Goal: Information Seeking & Learning: Learn about a topic

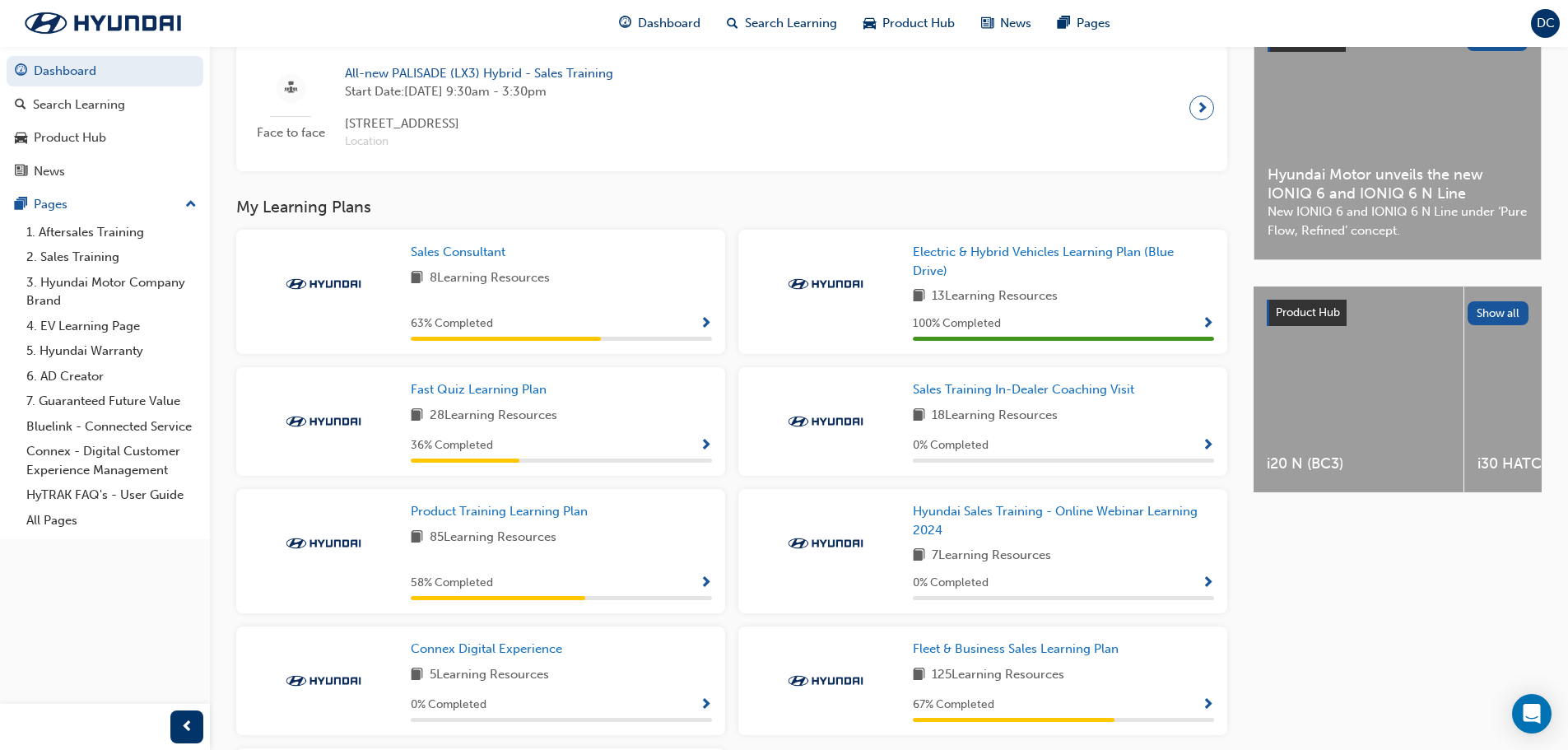
scroll to position [494, 0]
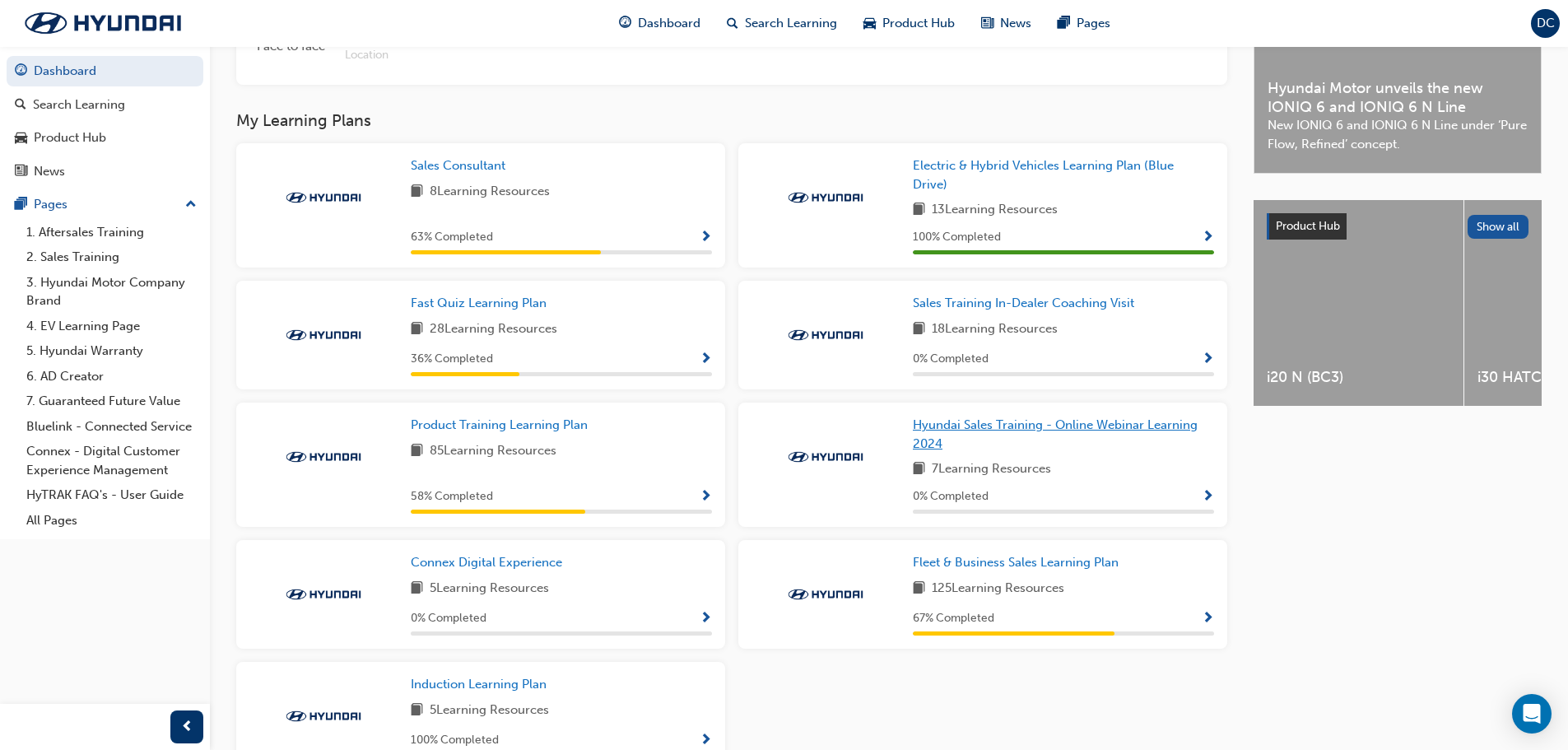
click at [1000, 436] on span "Hyundai Sales Training - Online Webinar Learning 2024" at bounding box center [1055, 433] width 285 height 34
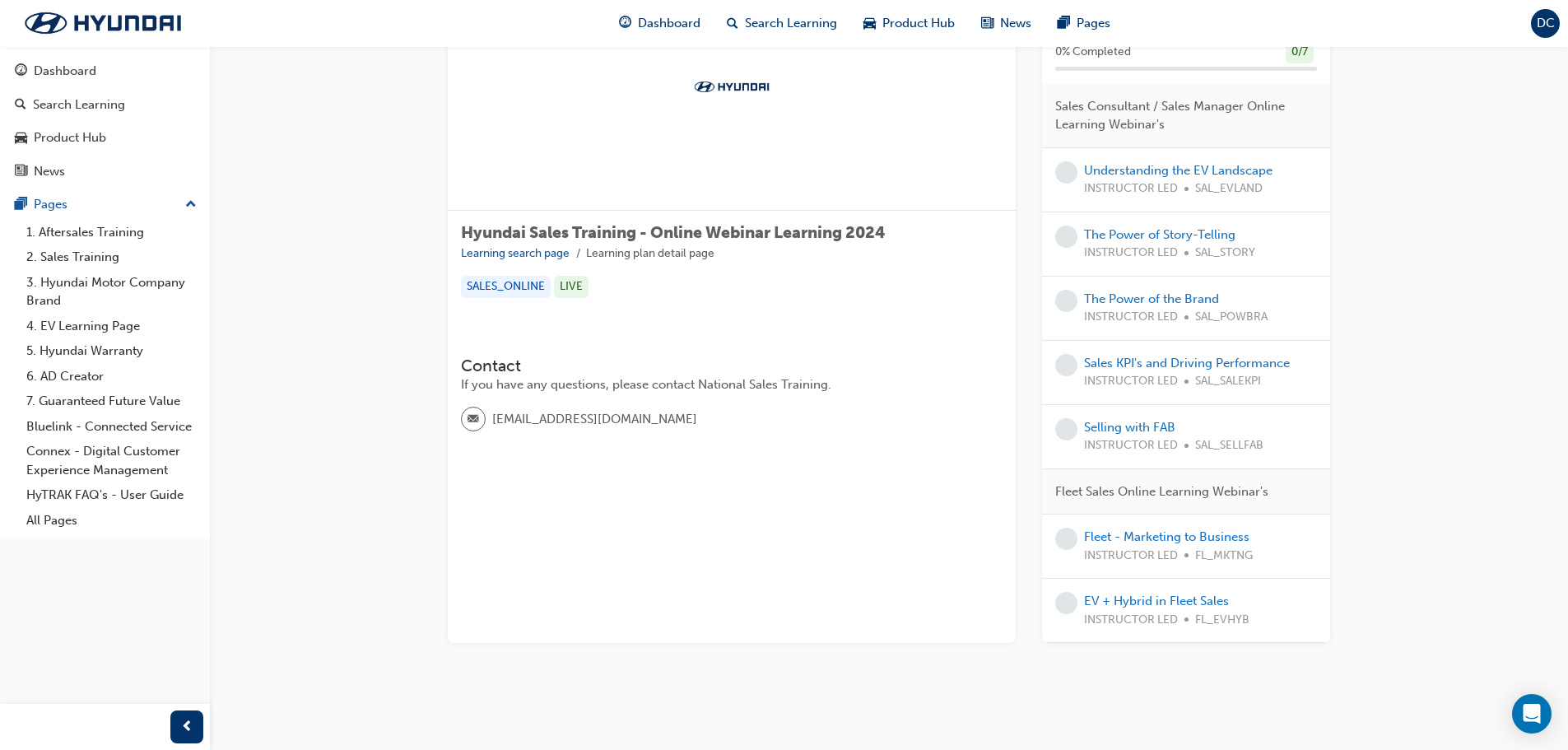
scroll to position [135, 0]
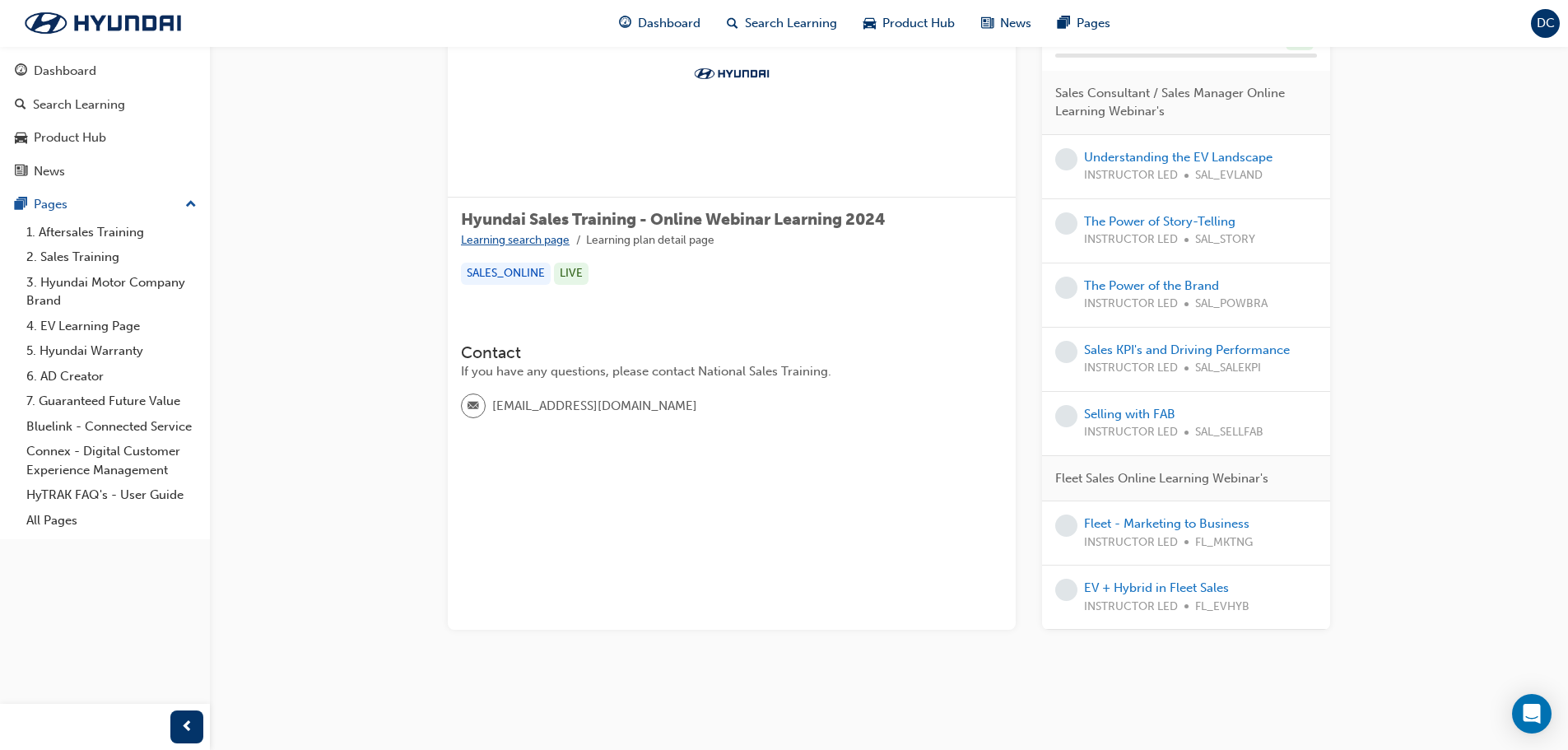
click at [538, 243] on link "Learning search page" at bounding box center [515, 240] width 108 height 14
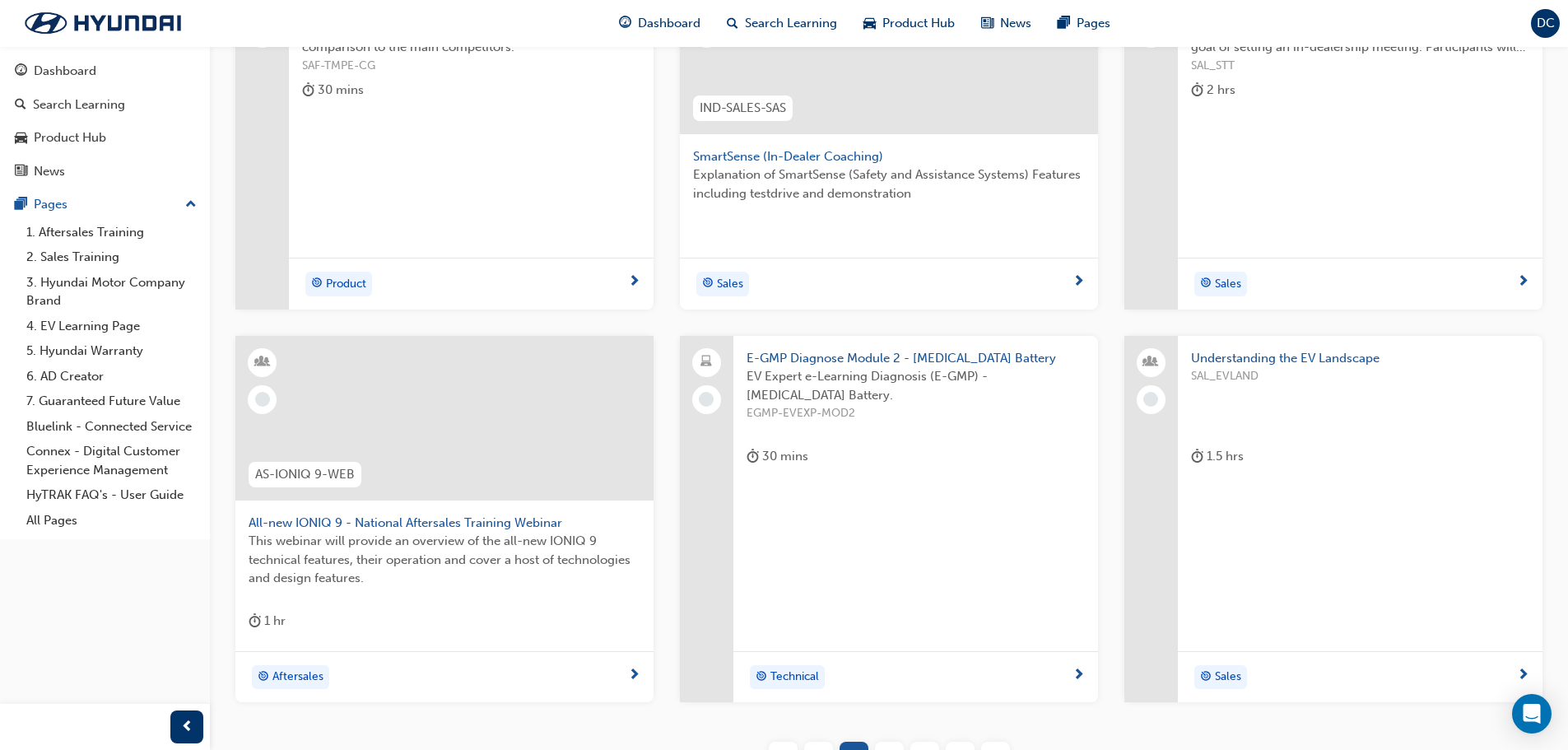
scroll to position [566, 0]
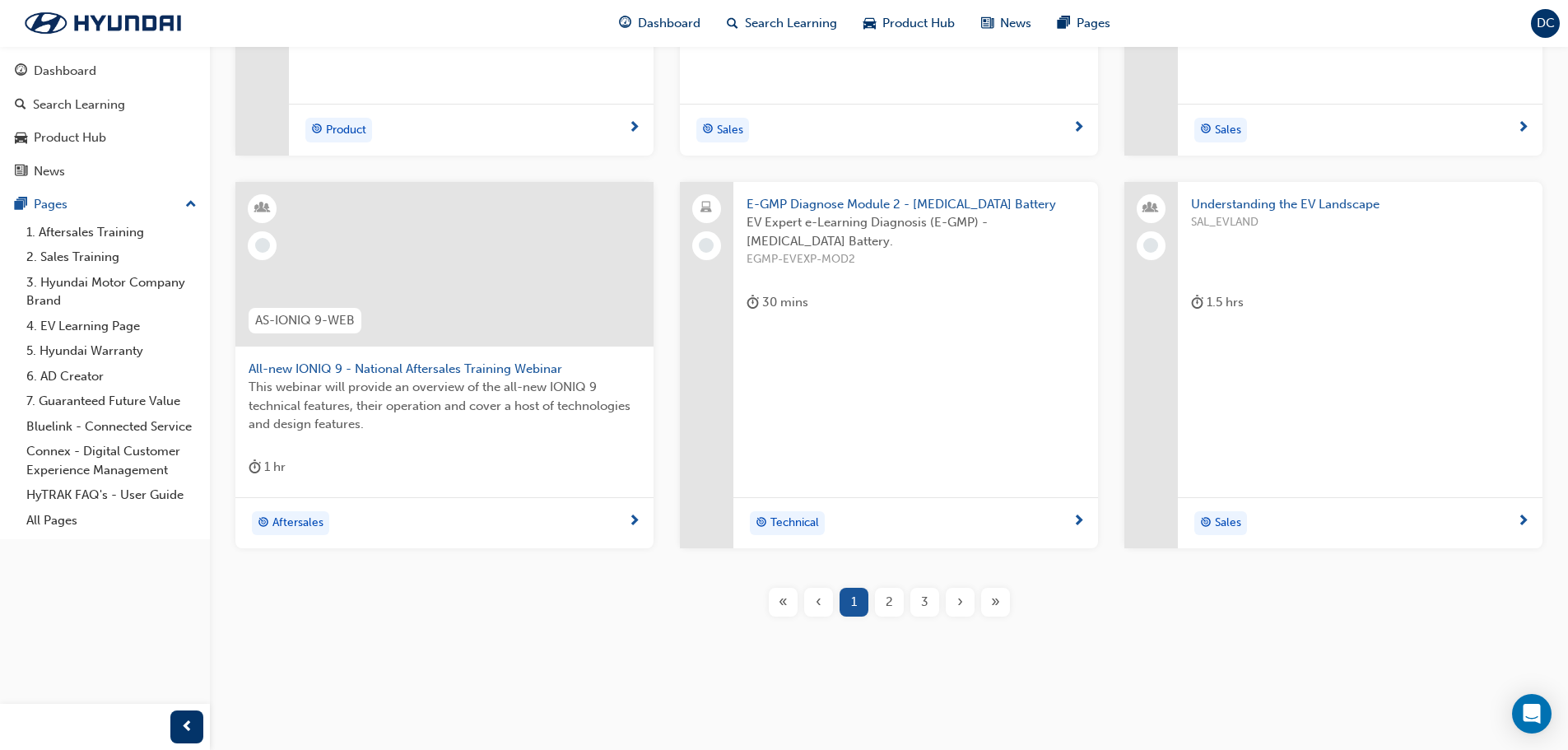
click at [895, 603] on div "2" at bounding box center [890, 602] width 29 height 29
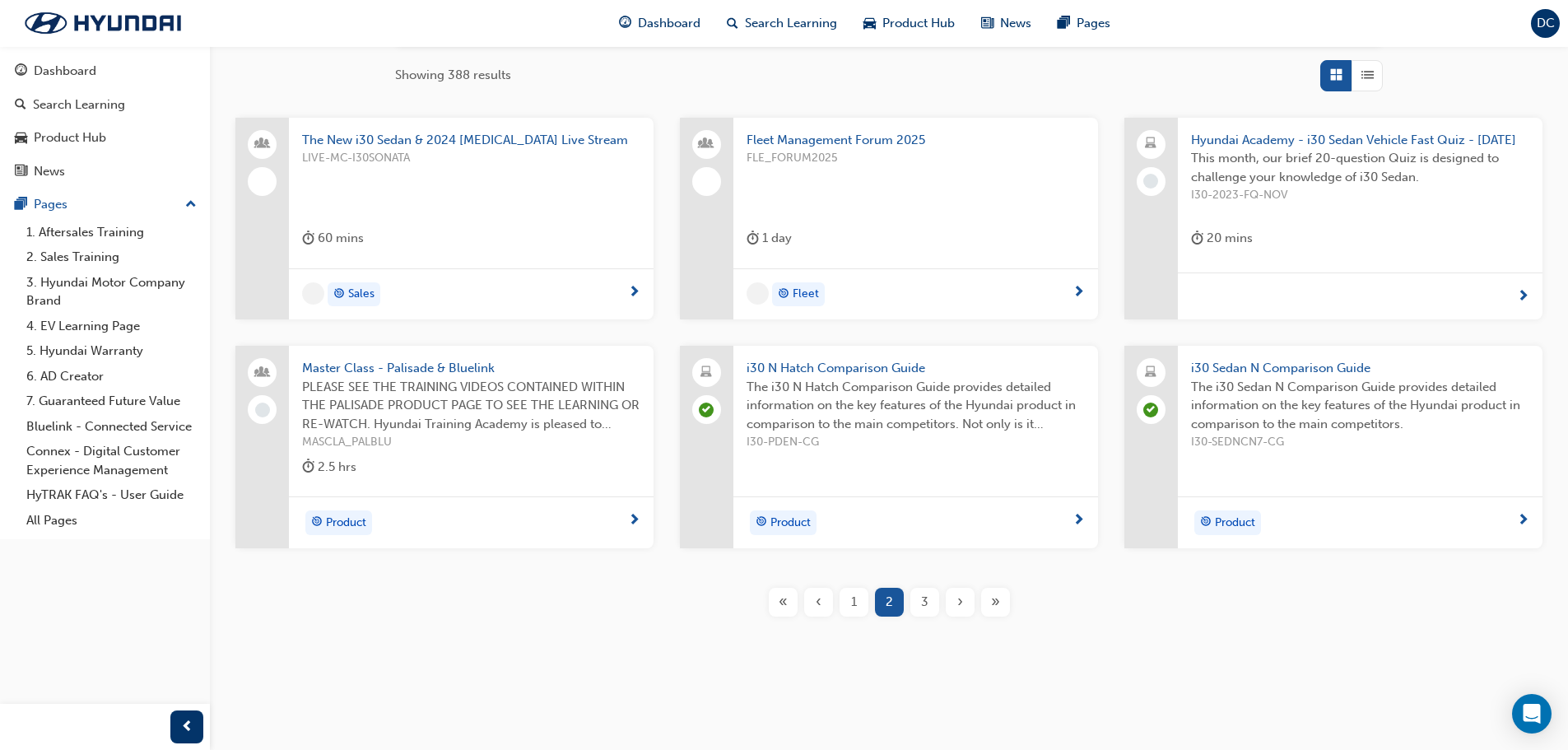
scroll to position [278, 0]
click at [928, 611] on span "3" at bounding box center [925, 602] width 8 height 19
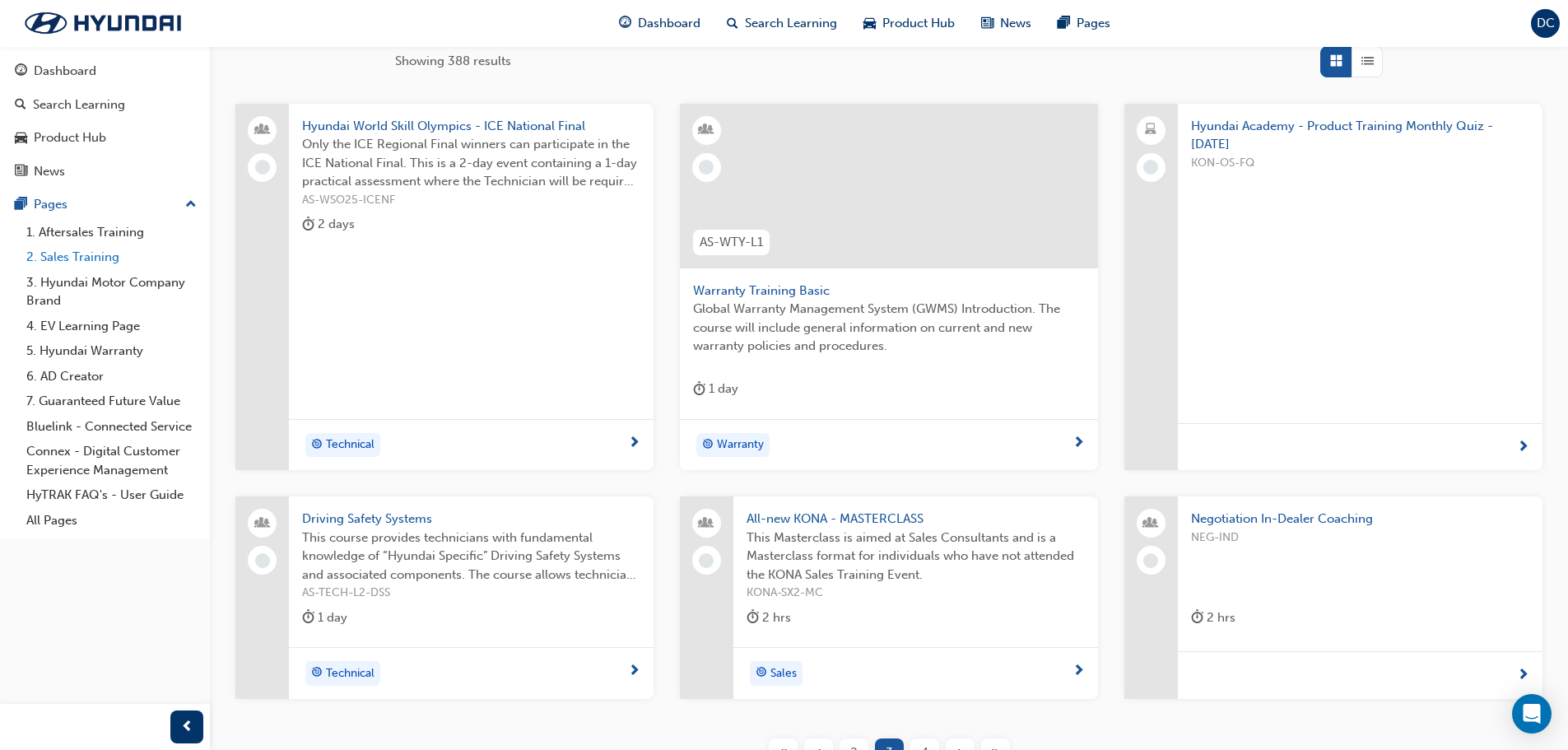
click at [83, 254] on link "2. Sales Training" at bounding box center [111, 257] width 183 height 26
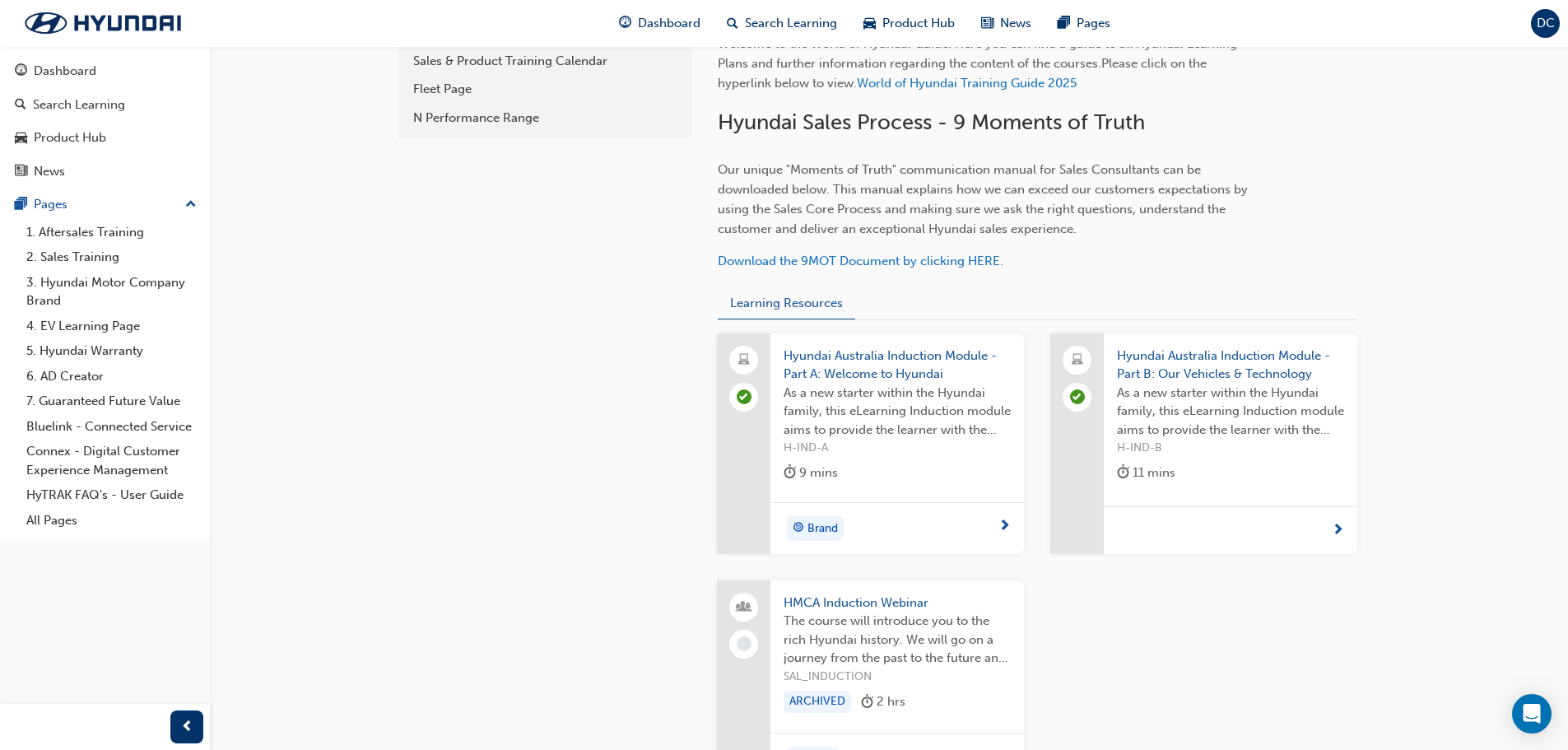
scroll to position [576, 0]
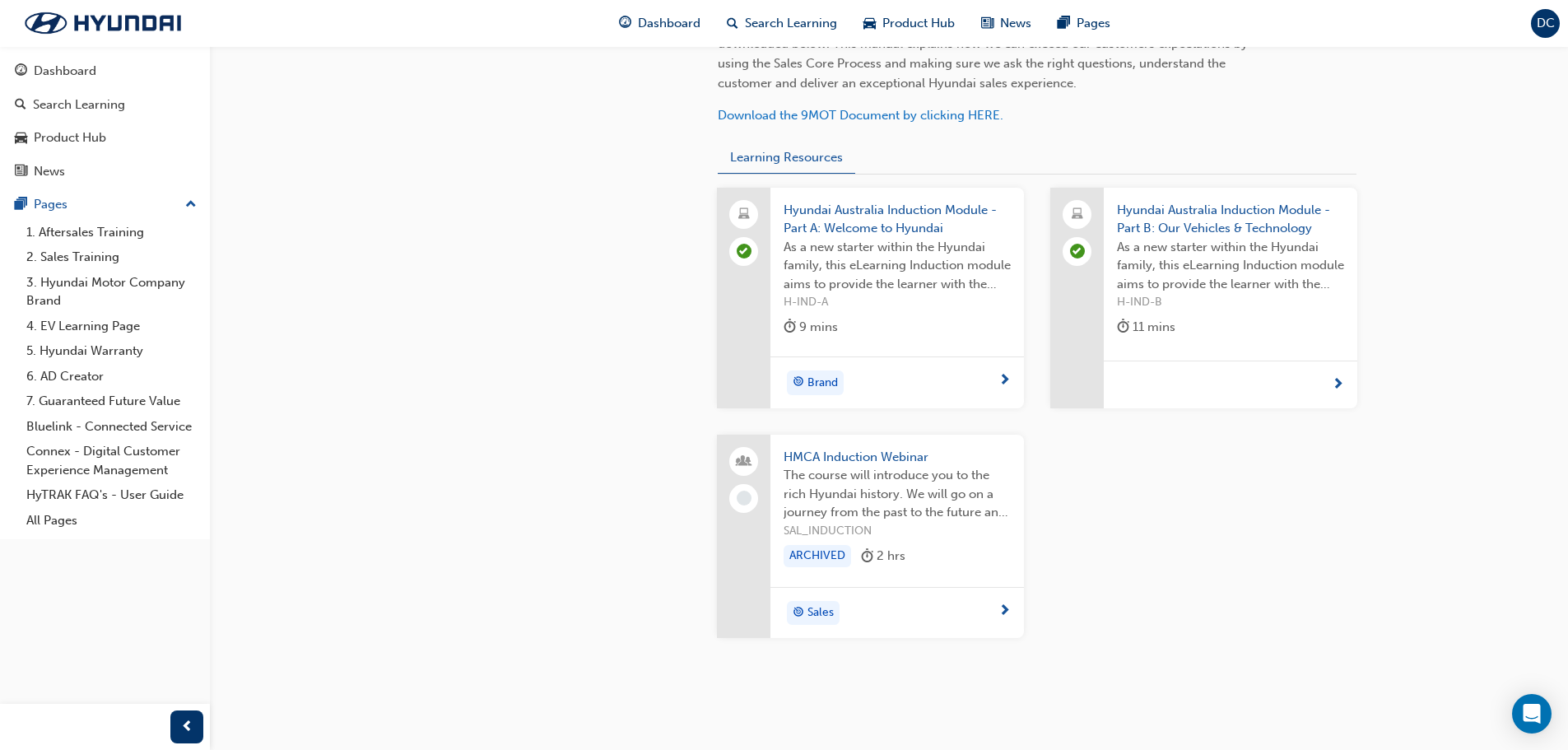
click at [999, 610] on span "next-icon" at bounding box center [1005, 612] width 12 height 15
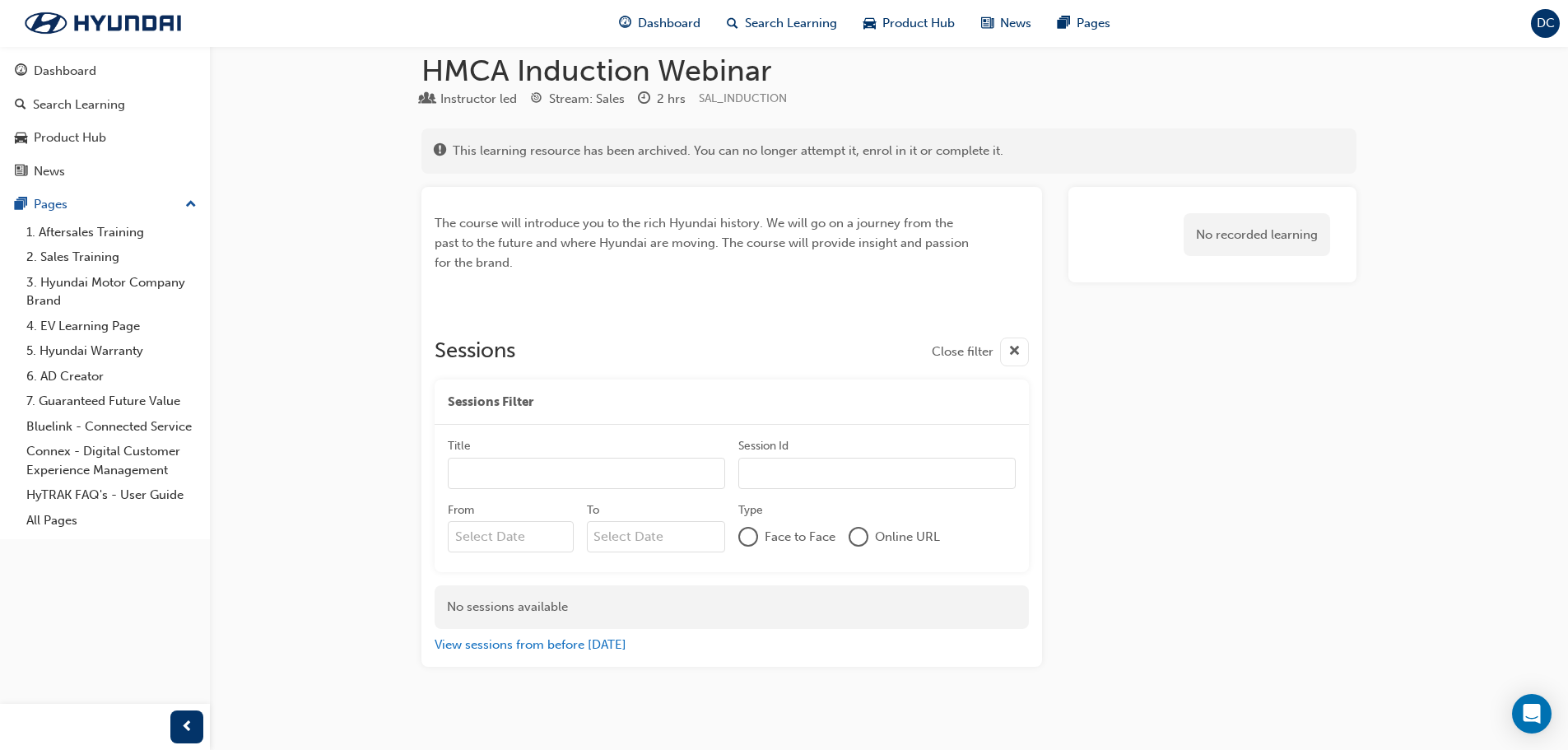
scroll to position [30, 0]
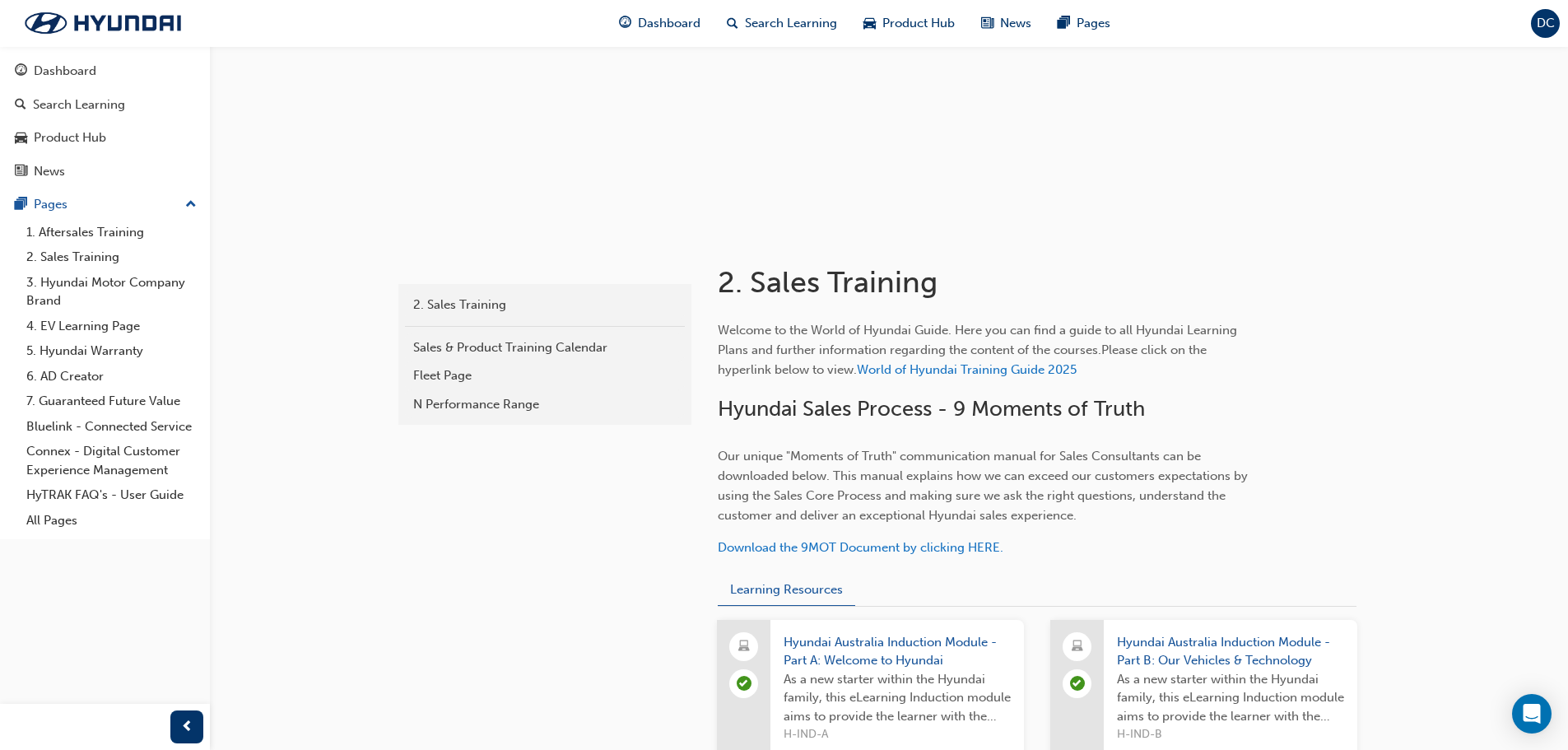
scroll to position [144, 0]
click at [92, 241] on link "1. Aftersales Training" at bounding box center [111, 233] width 183 height 26
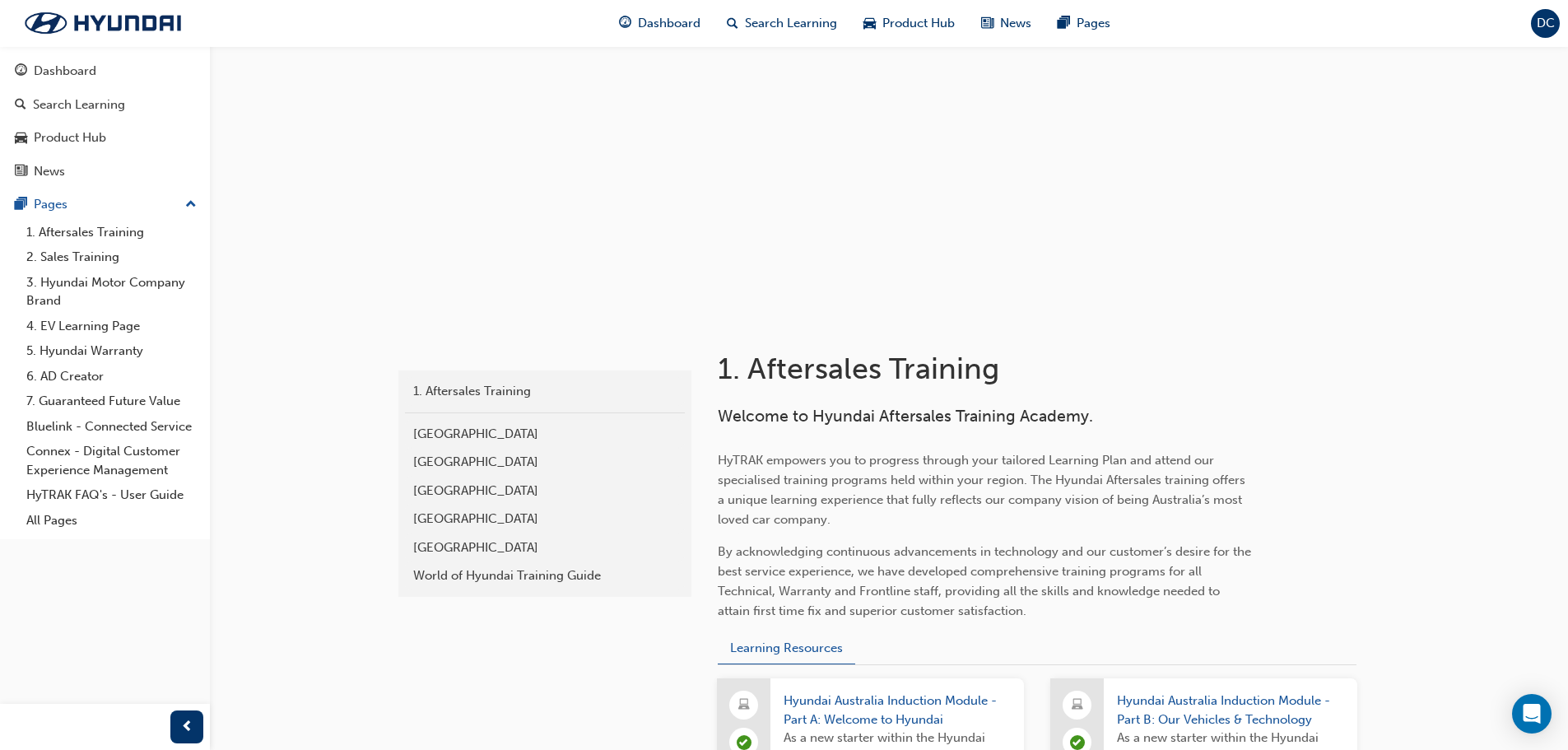
scroll to position [50, 0]
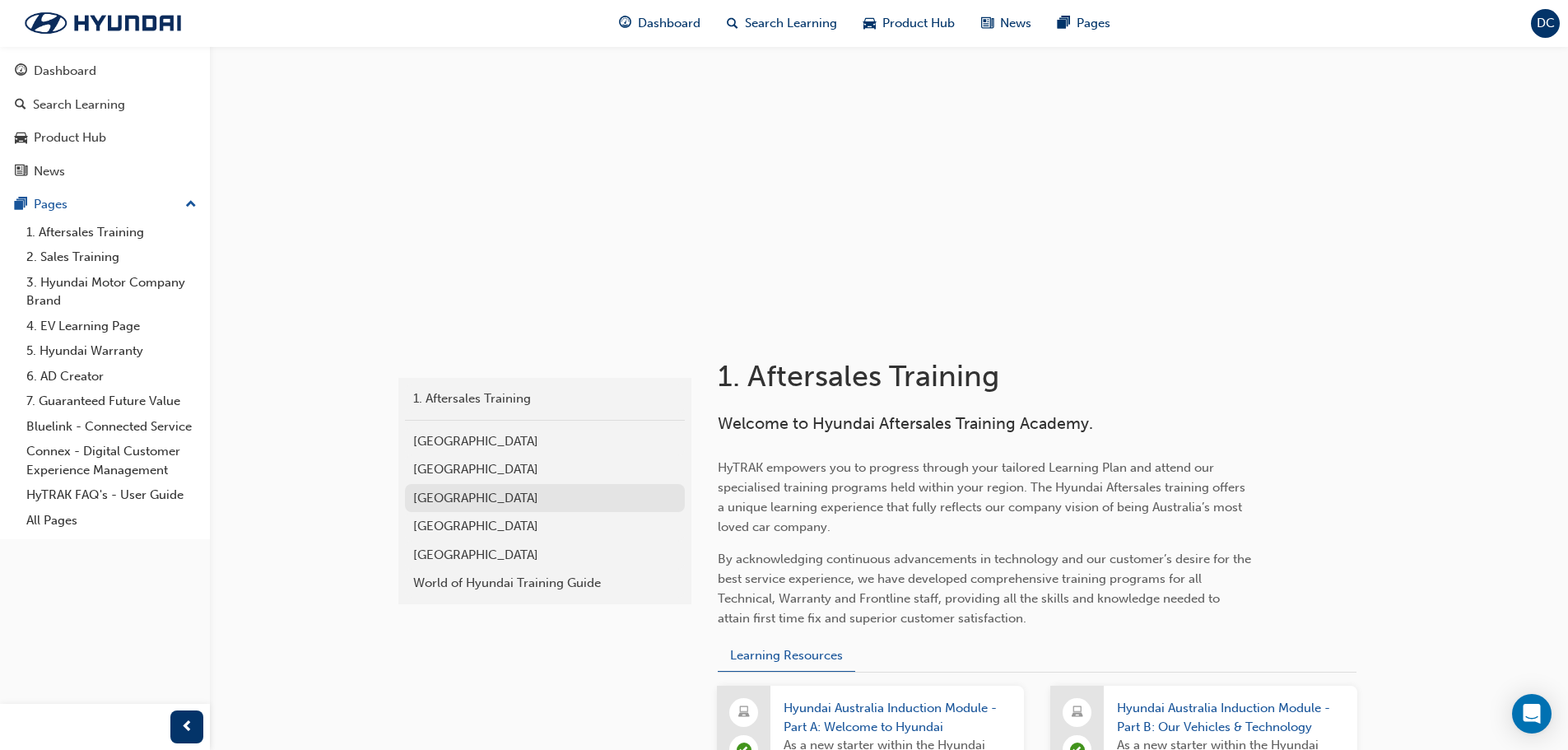
click at [489, 510] on link "[GEOGRAPHIC_DATA]" at bounding box center [544, 499] width 280 height 29
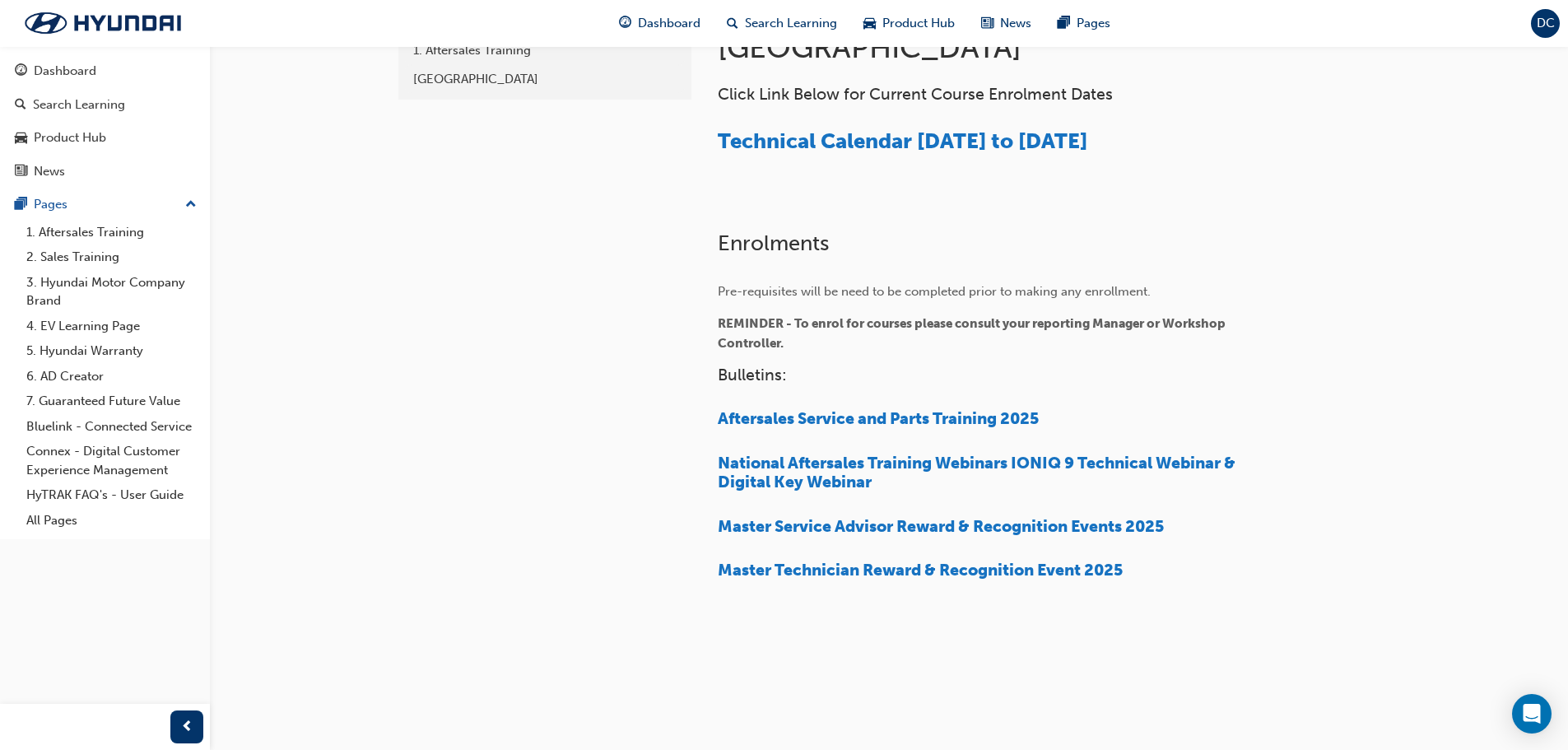
scroll to position [399, 0]
click at [951, 138] on span "Technical Calendar [DATE] to [DATE]" at bounding box center [903, 140] width 370 height 26
